Goal: Task Accomplishment & Management: Use online tool/utility

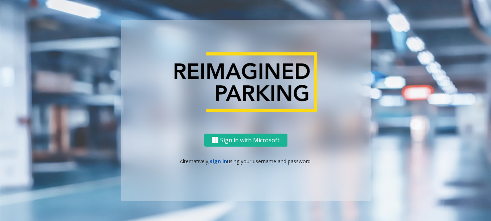
click at [221, 162] on link "sign in" at bounding box center [218, 161] width 17 height 7
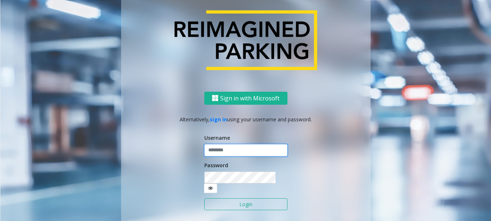
click at [232, 157] on input "text" at bounding box center [245, 150] width 83 height 12
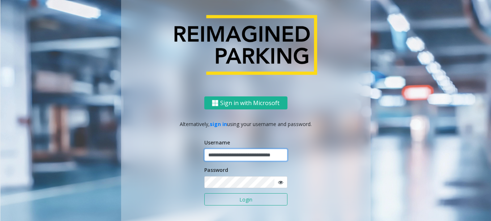
scroll to position [0, 14]
type input "**********"
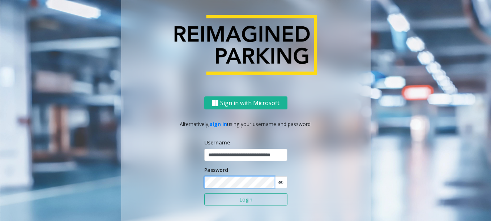
scroll to position [0, 0]
click at [204, 194] on button "Login" at bounding box center [245, 200] width 83 height 12
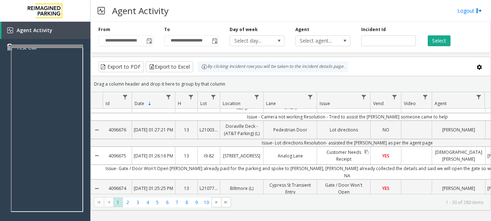
scroll to position [145, 0]
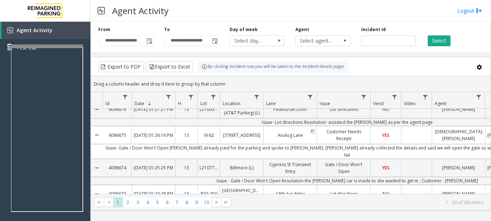
click at [300, 137] on link "Analog Lane" at bounding box center [290, 135] width 53 height 10
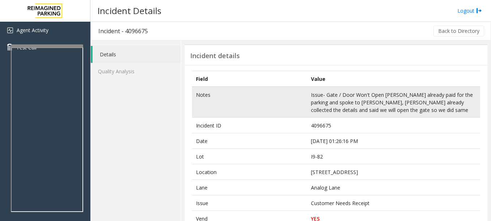
click at [340, 104] on td "Issue- Gate / Door Won't Open Resoln- Parker already paid for the parking and s…" at bounding box center [393, 102] width 173 height 31
click at [340, 102] on td "Issue- Gate / Door Won't Open Resoln- Parker already paid for the parking and s…" at bounding box center [393, 102] width 173 height 31
drag, startPoint x: 340, startPoint y: 102, endPoint x: 314, endPoint y: 96, distance: 26.8
click at [314, 96] on td "Issue- Gate / Door Won't Open Resoln- Parker already paid for the parking and s…" at bounding box center [393, 102] width 173 height 31
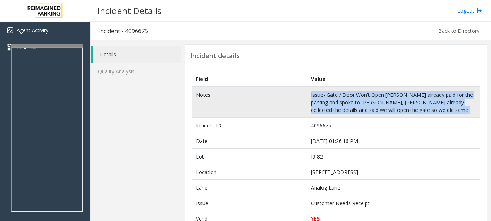
click at [314, 95] on td "Issue- Gate / Door Won't Open Resoln- Parker already paid for the parking and s…" at bounding box center [393, 102] width 173 height 31
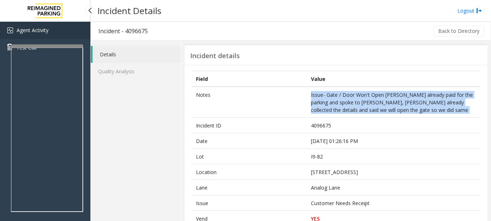
click at [37, 28] on span "Agent Activity" at bounding box center [33, 30] width 32 height 7
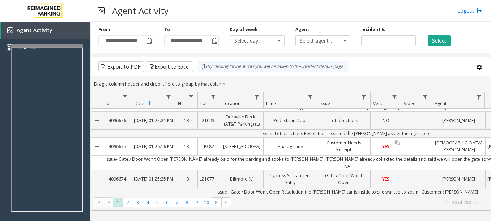
scroll to position [145, 0]
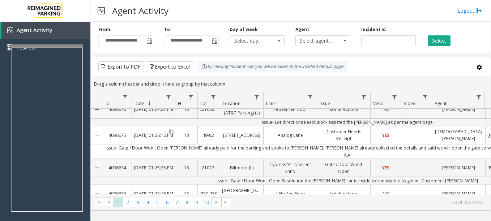
drag, startPoint x: 352, startPoint y: 133, endPoint x: 146, endPoint y: 137, distance: 205.5
click at [146, 137] on link "[DATE] 01:26:16 PM" at bounding box center [153, 135] width 43 height 10
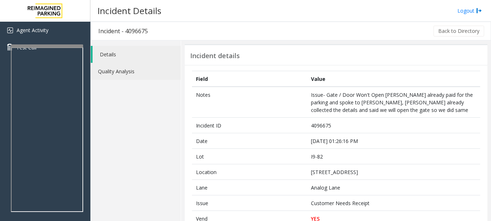
click at [129, 68] on link "Quality Analysis" at bounding box center [136, 71] width 90 height 17
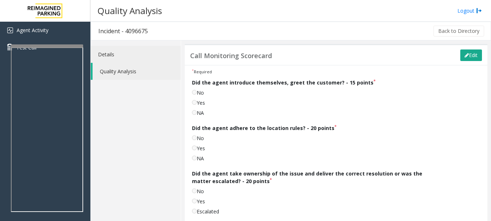
click at [125, 58] on link "Details" at bounding box center [136, 54] width 90 height 17
click at [118, 54] on link "Details" at bounding box center [136, 54] width 90 height 17
click at [163, 56] on link "Details" at bounding box center [136, 54] width 90 height 17
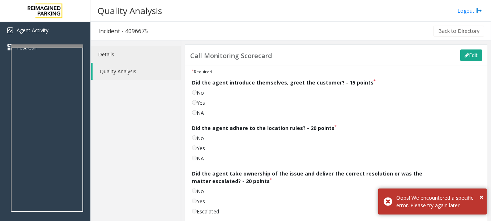
click at [163, 56] on link "Details" at bounding box center [136, 54] width 90 height 17
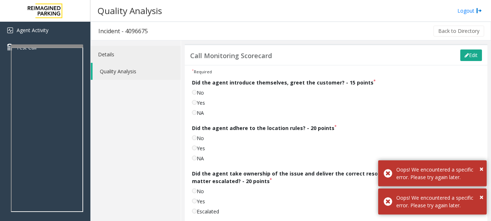
click at [163, 56] on link "Details" at bounding box center [136, 54] width 90 height 17
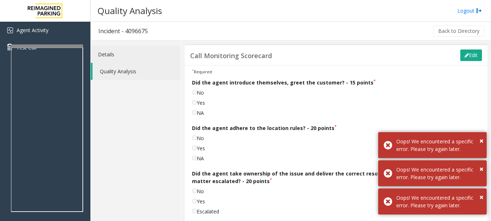
click at [165, 56] on link "Details" at bounding box center [136, 54] width 90 height 17
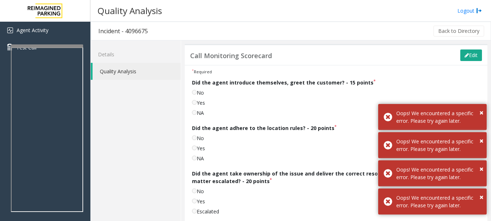
click at [136, 70] on link "Quality Analysis" at bounding box center [137, 71] width 88 height 17
